Goal: Transaction & Acquisition: Purchase product/service

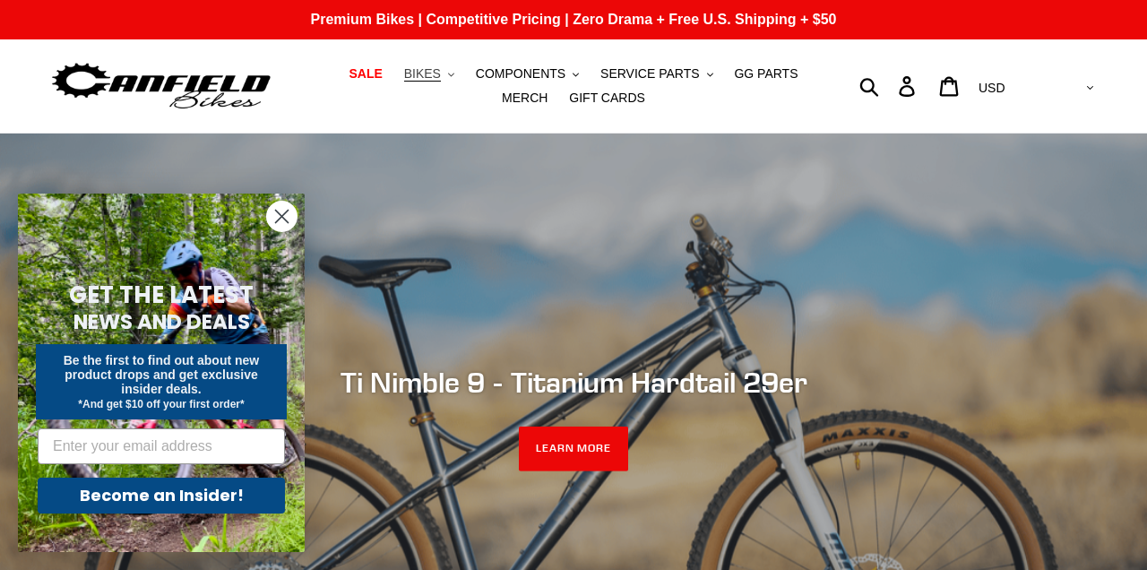
click at [404, 77] on span "BIKES" at bounding box center [422, 73] width 37 height 15
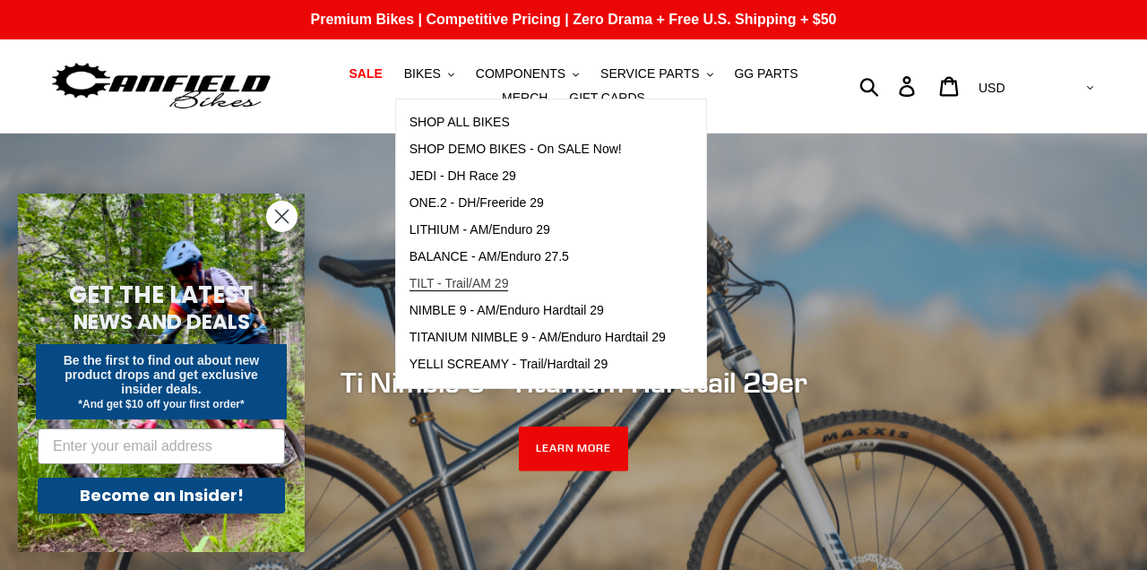
click at [457, 279] on span "TILT - Trail/AM 29" at bounding box center [458, 283] width 99 height 15
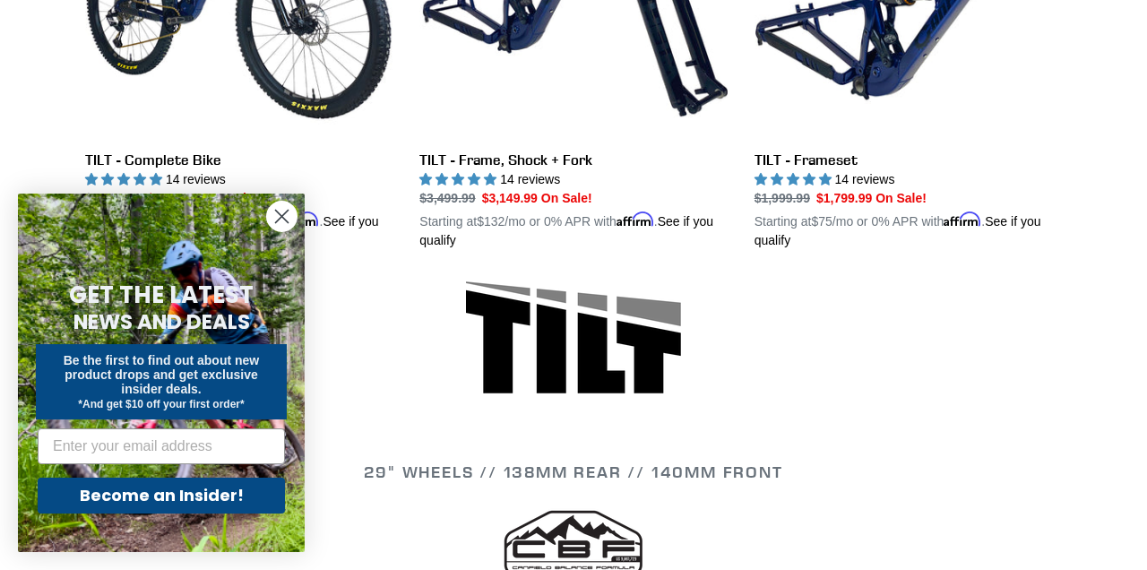
scroll to position [720, 0]
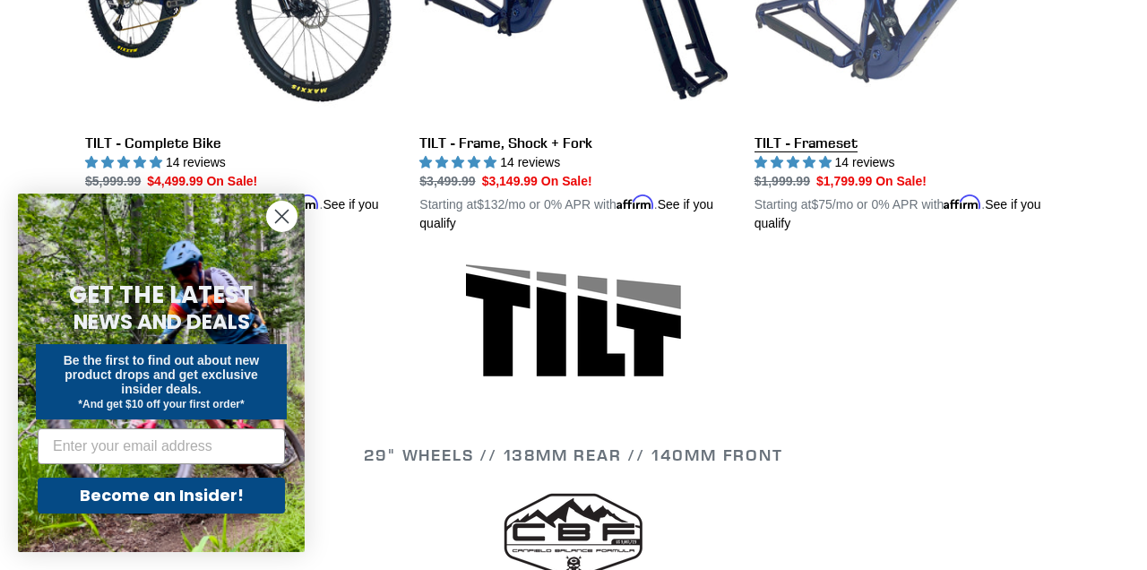
click at [791, 144] on link "TILT - Frameset" at bounding box center [907, 23] width 307 height 419
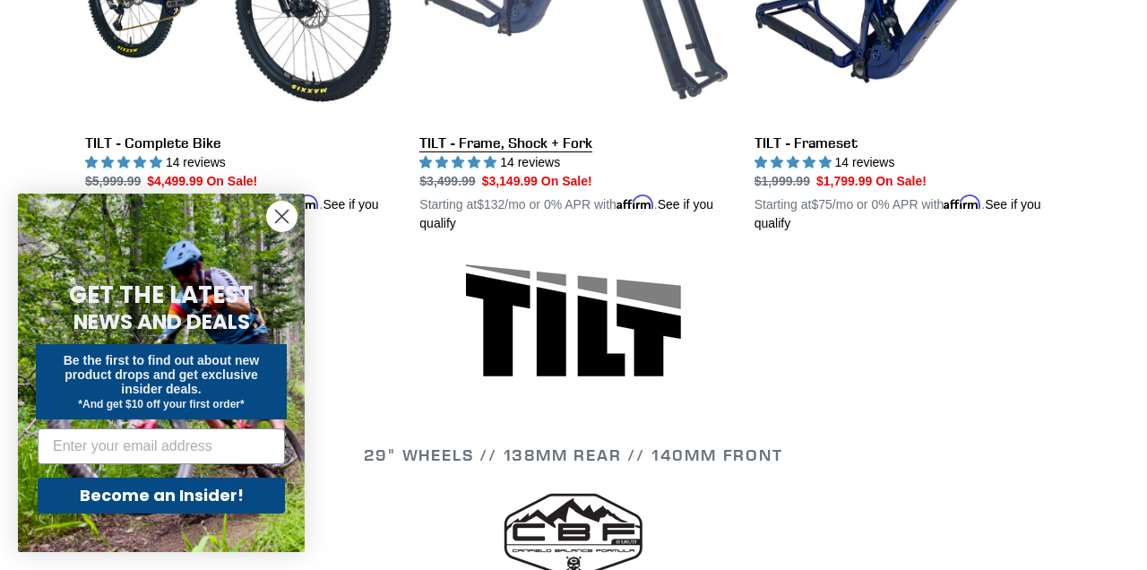
click at [482, 148] on link "TILT - Frame, Shock + Fork" at bounding box center [572, 23] width 307 height 419
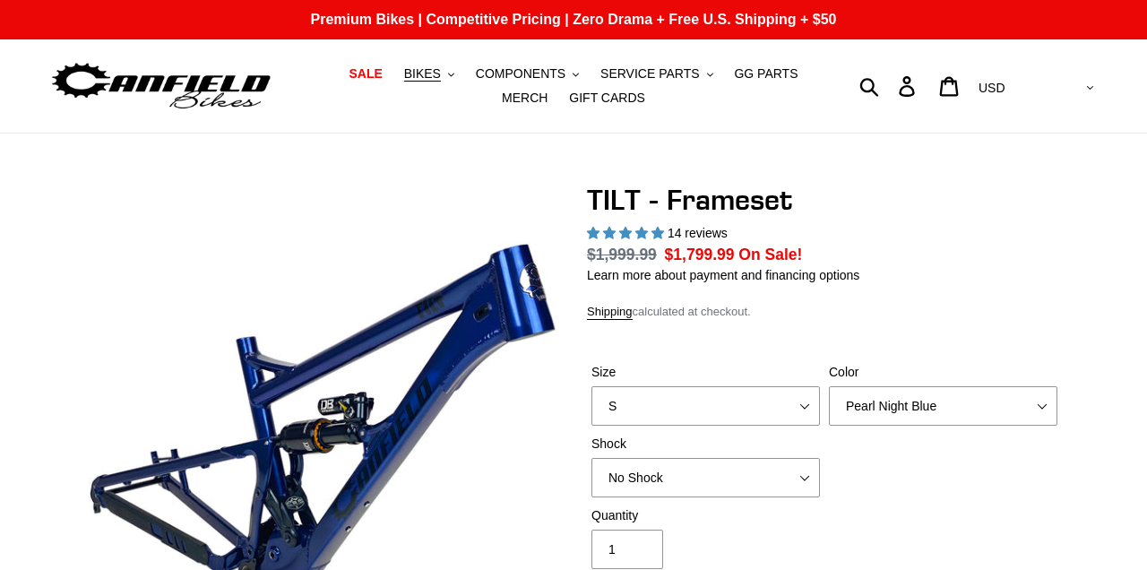
select select "highest-rating"
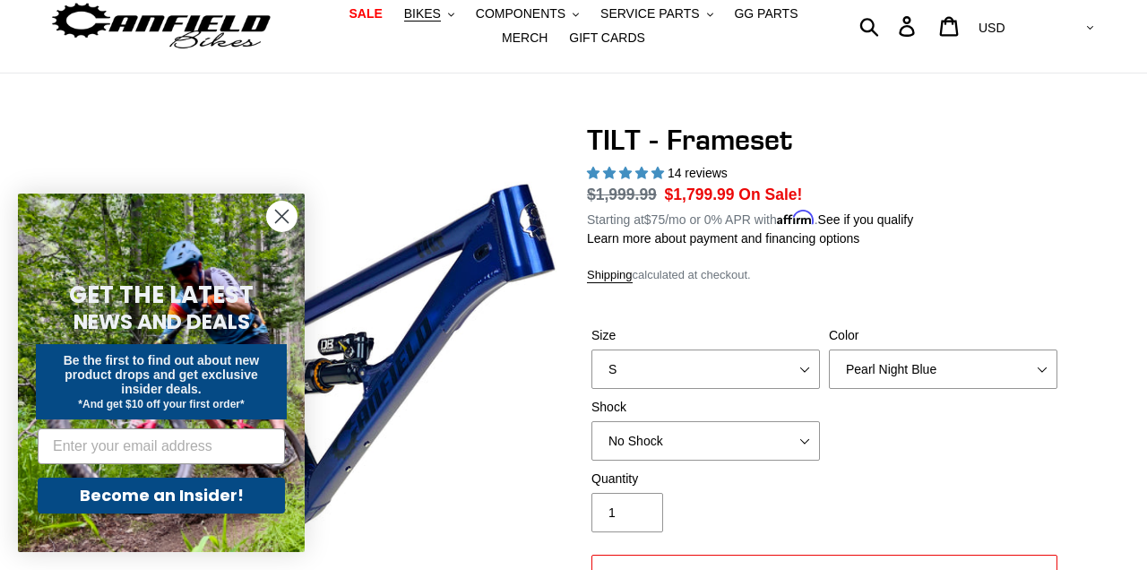
scroll to position [64, 0]
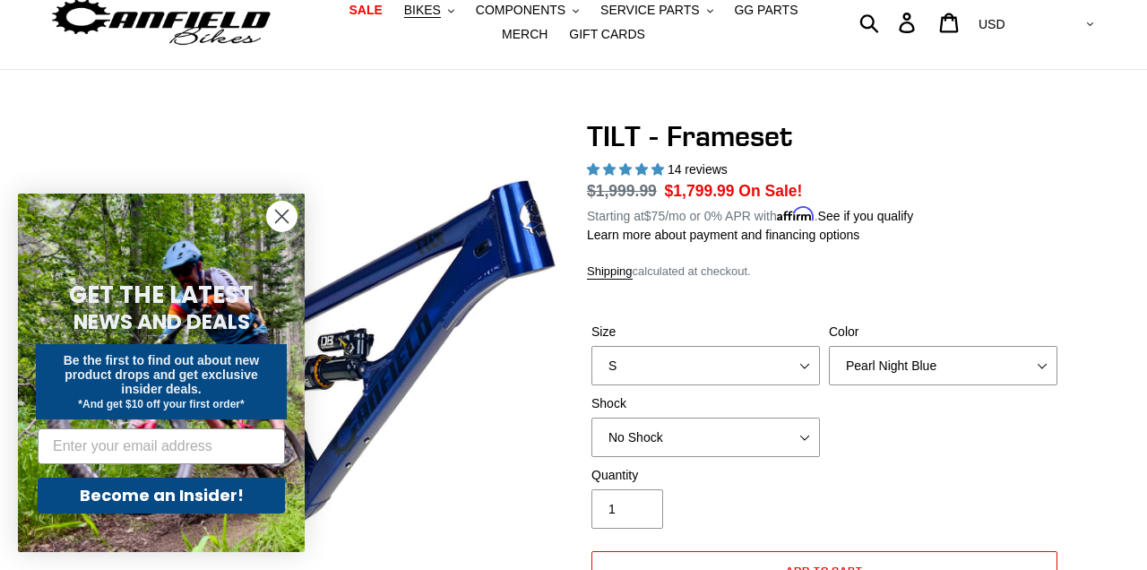
click at [281, 211] on circle "Close dialog" at bounding box center [282, 217] width 30 height 30
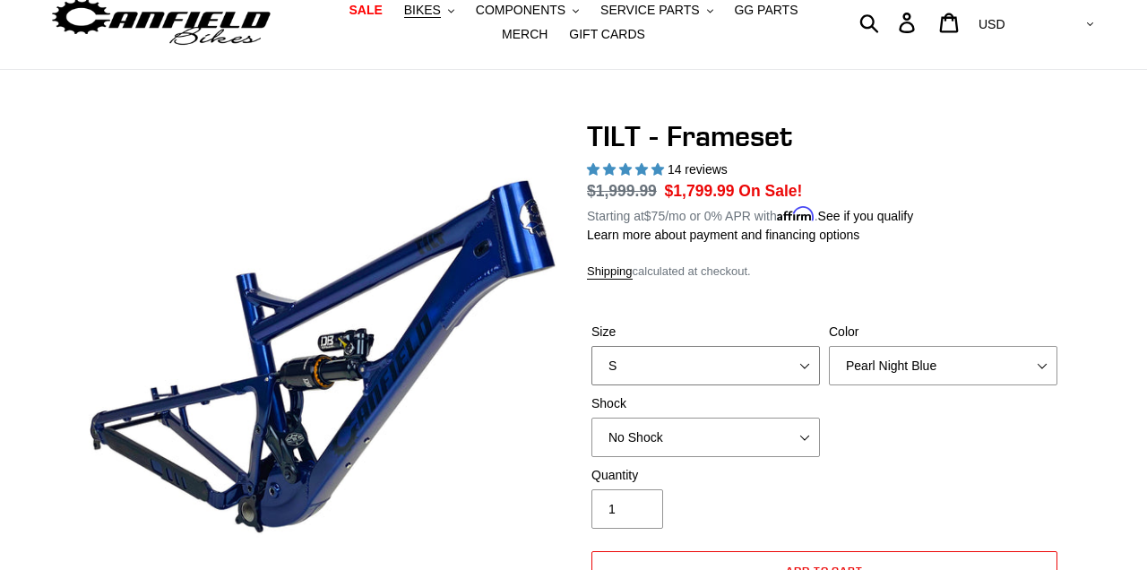
select select "XL"
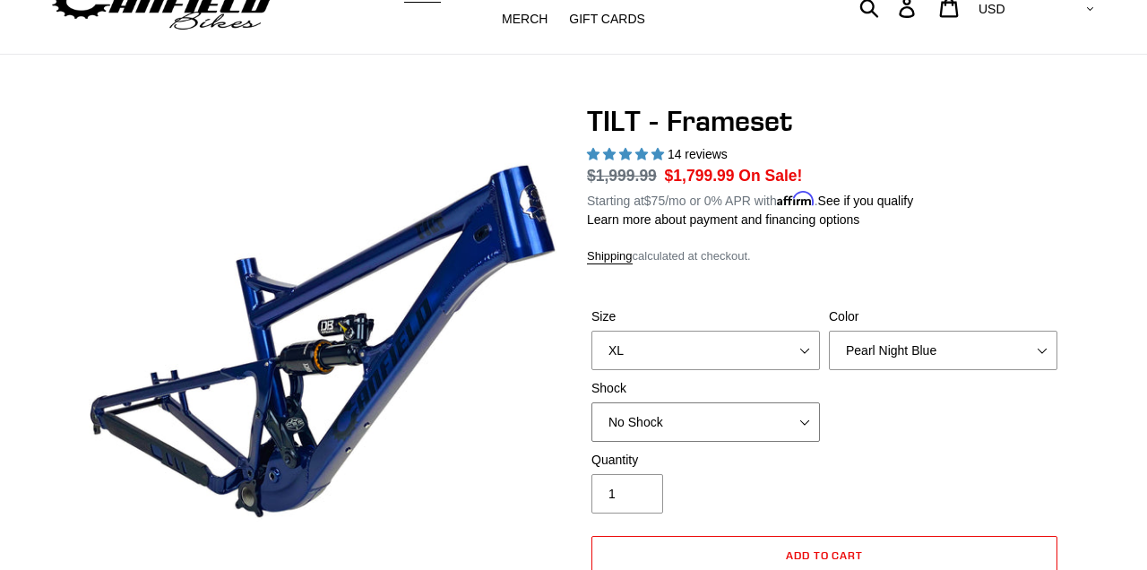
scroll to position [92, 0]
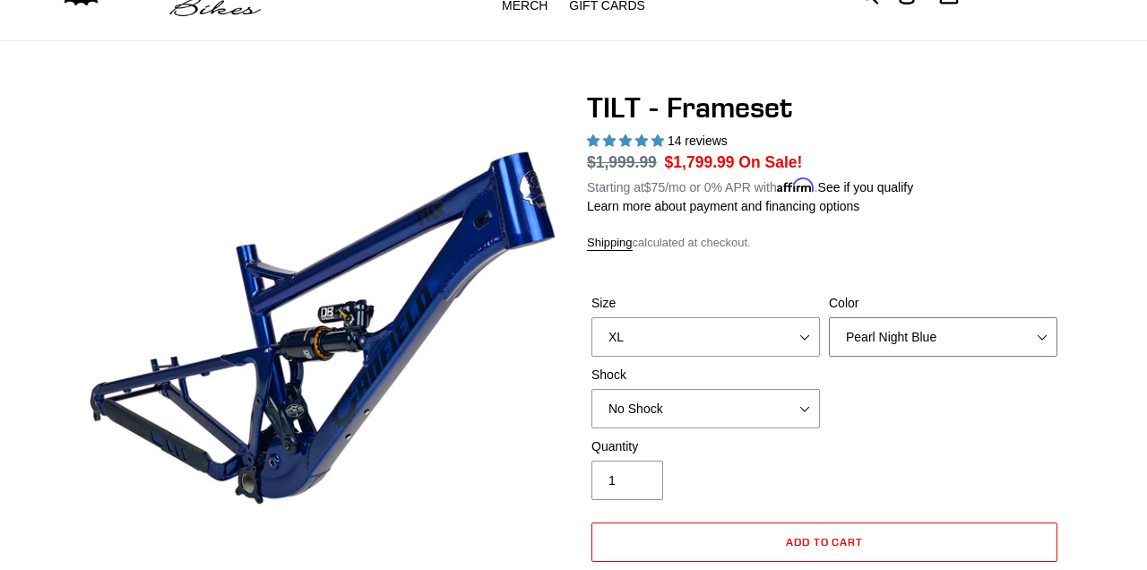
select select "Stealth Silver"
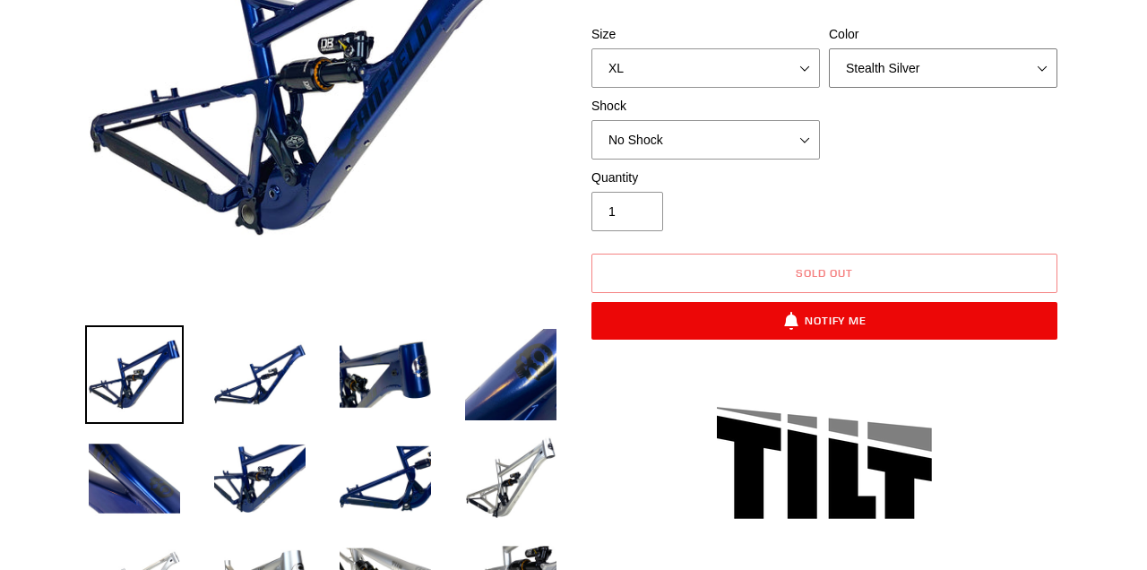
scroll to position [362, 0]
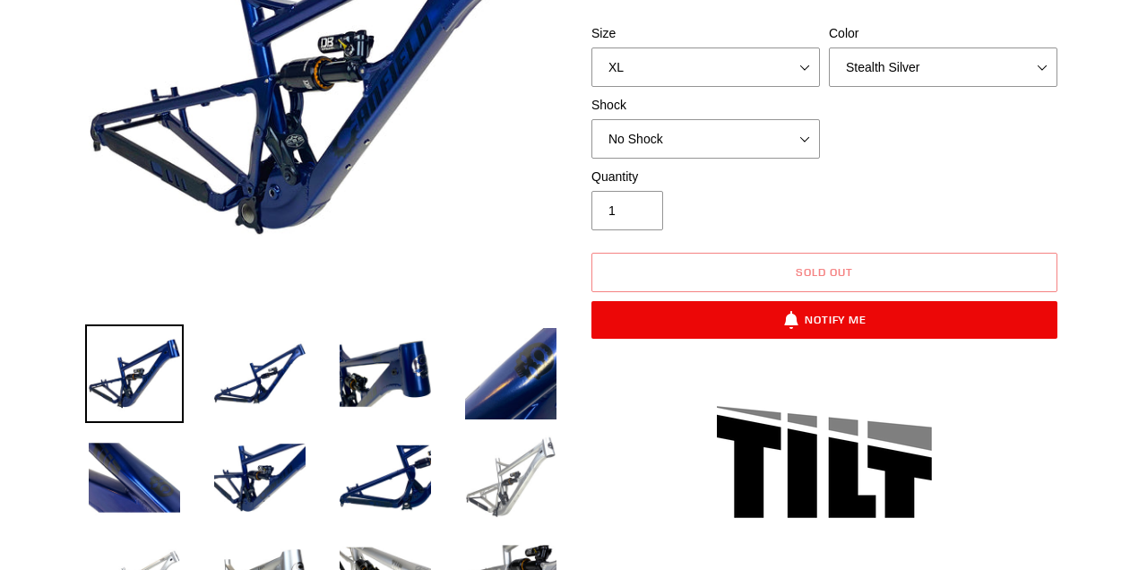
click at [537, 494] on img at bounding box center [510, 477] width 99 height 99
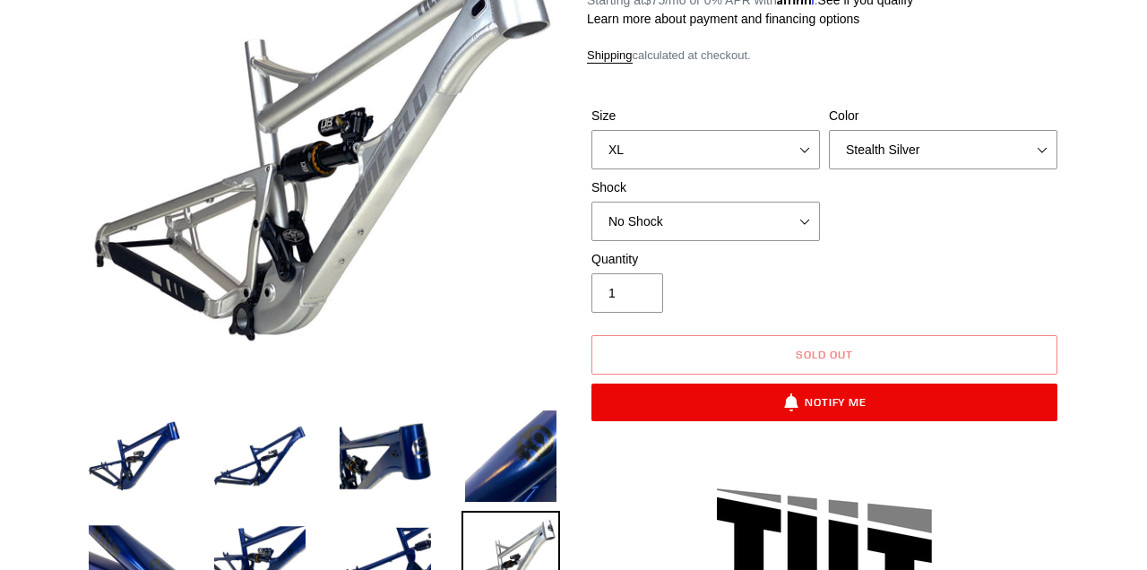
scroll to position [267, 0]
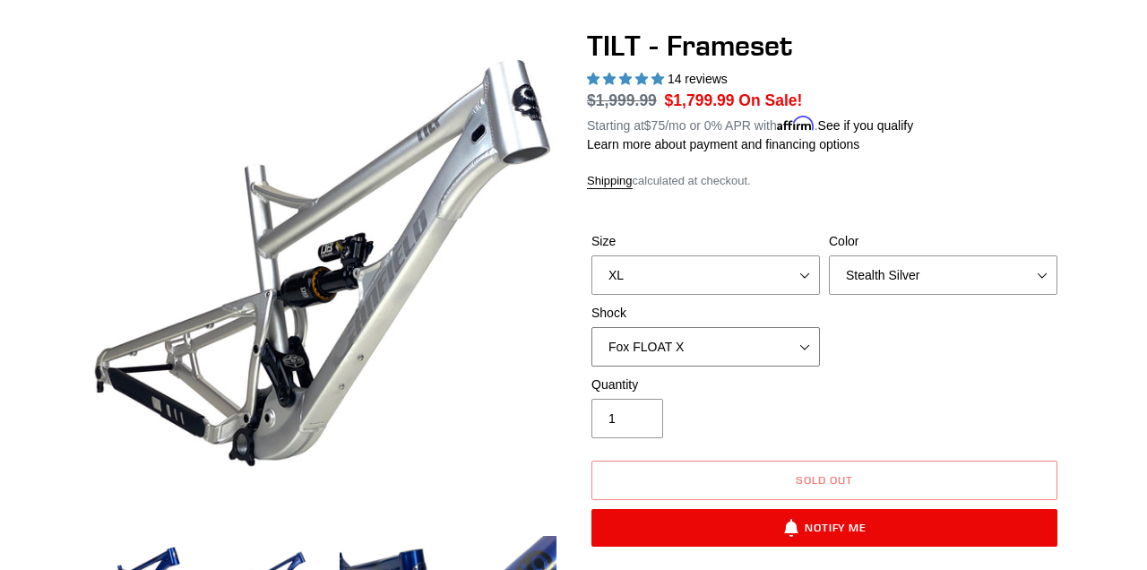
scroll to position [154, 0]
select select "Fox FLOAT X"
click at [875, 360] on div "Size S M L XL Color Pearl Night Blue Stealth Silver Shock No Shock Cane Creek D…" at bounding box center [824, 303] width 475 height 143
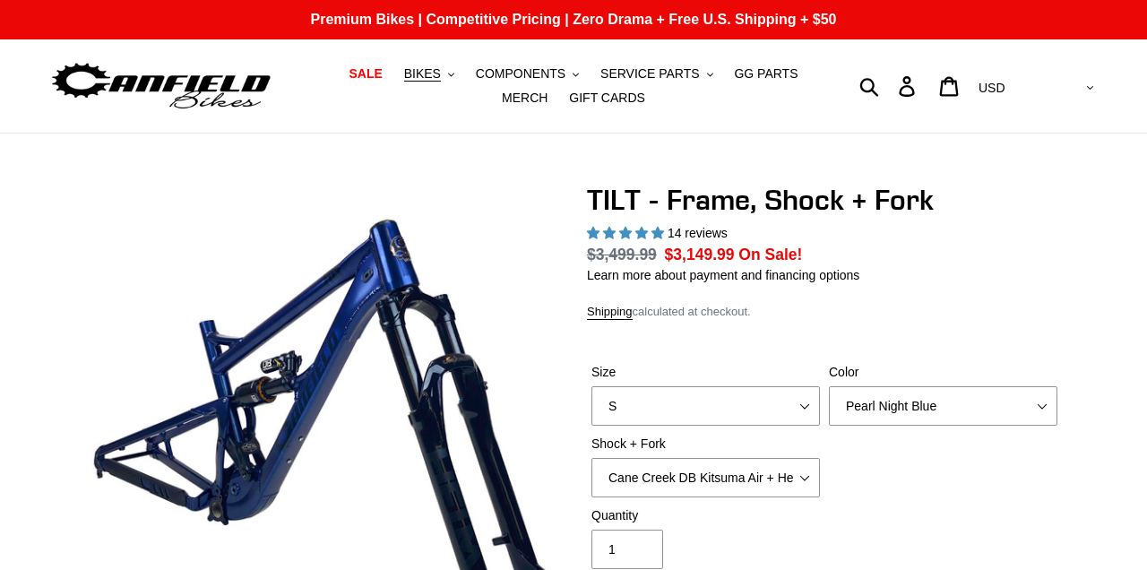
select select "highest-rating"
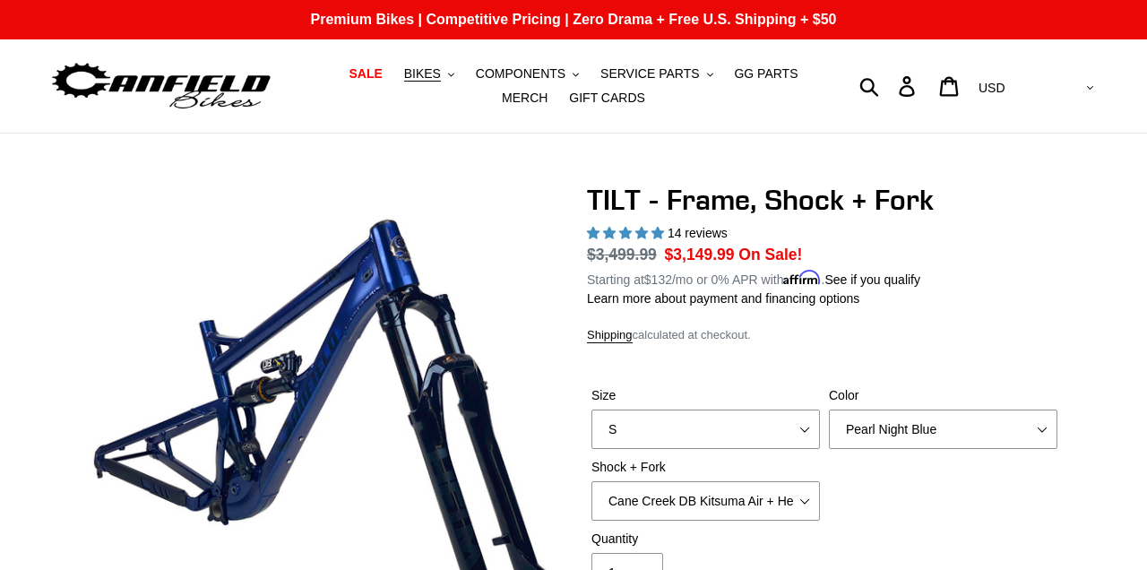
click at [788, 395] on label "Size" at bounding box center [705, 395] width 228 height 19
click at [788, 409] on select "S M L XL" at bounding box center [705, 428] width 228 height 39
select select "XL"
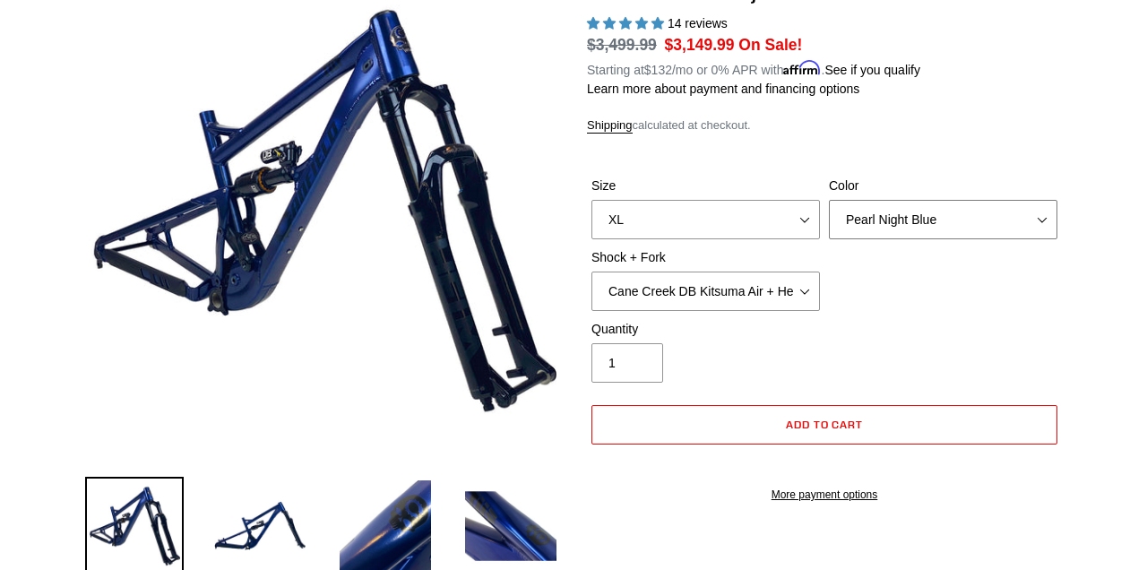
scroll to position [211, 0]
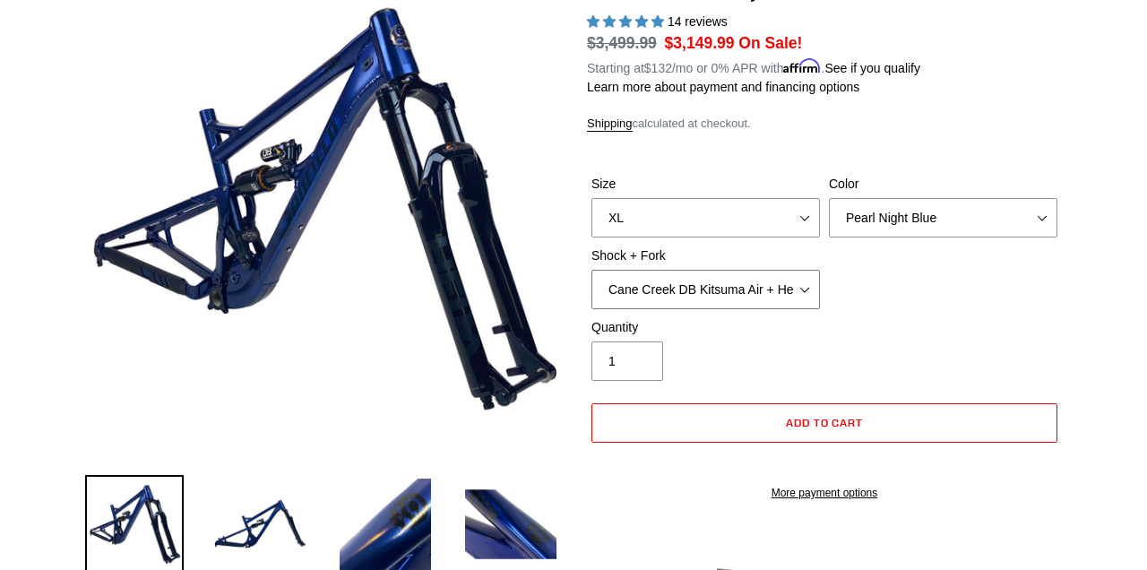
select select "Fox Float X + Fox 36 Grip X Factory 150mm"
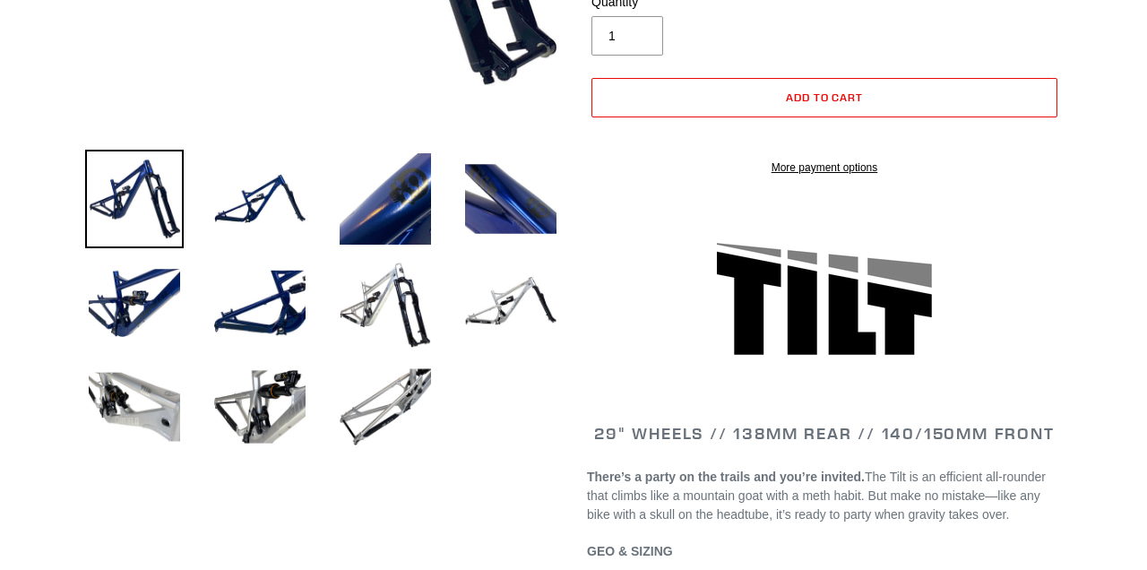
scroll to position [564, 0]
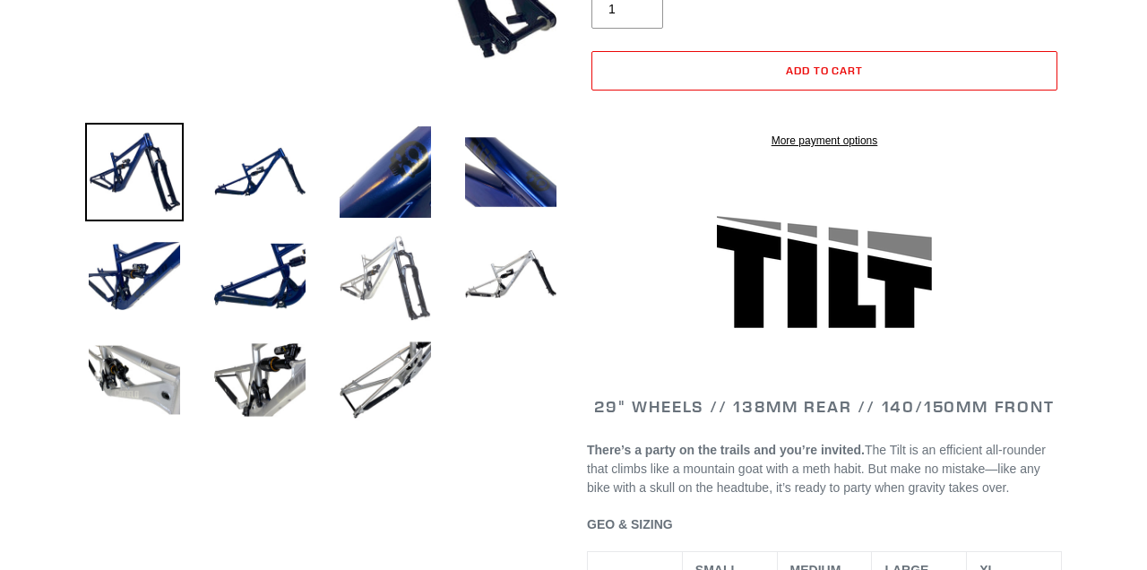
click at [377, 282] on img at bounding box center [385, 276] width 99 height 99
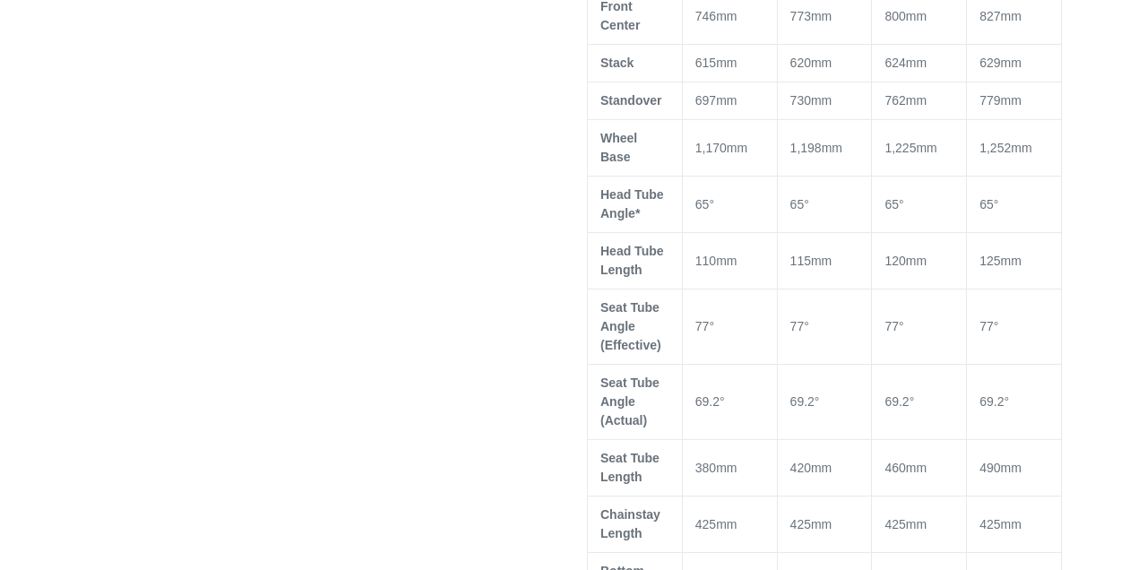
scroll to position [1280, 0]
